Goal: Navigation & Orientation: Find specific page/section

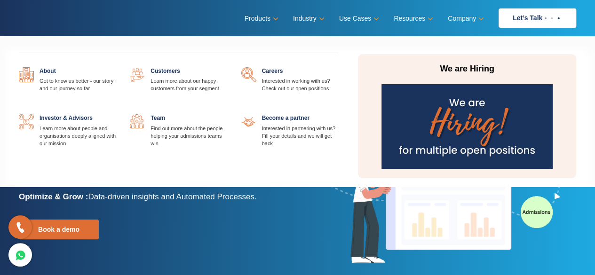
click at [338, 67] on link at bounding box center [338, 67] width 0 height 0
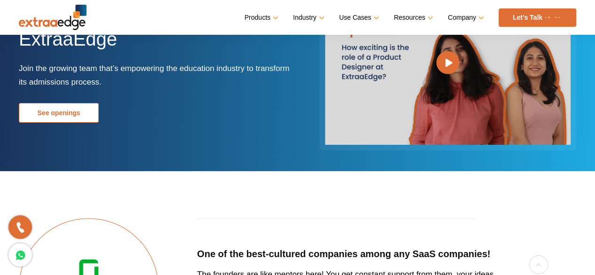
click at [60, 117] on link "See openings" at bounding box center [59, 113] width 80 height 20
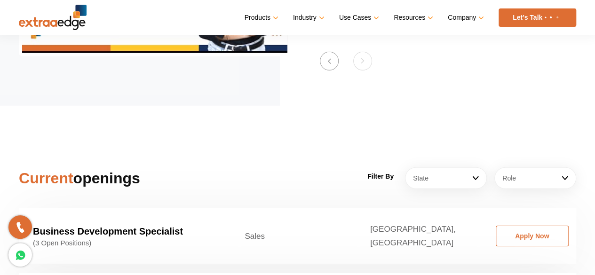
scroll to position [1335, 0]
